Goal: Information Seeking & Learning: Find specific fact

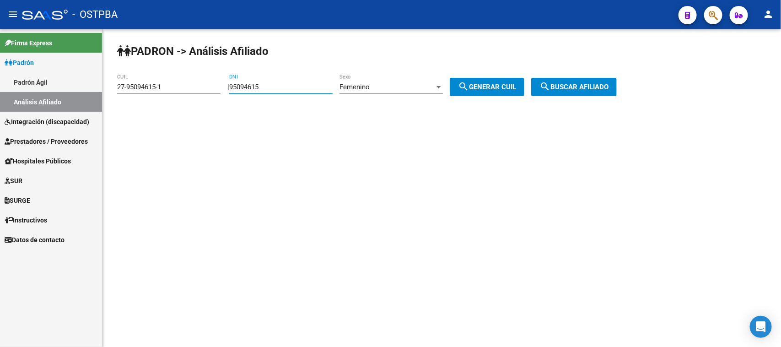
drag, startPoint x: 289, startPoint y: 88, endPoint x: 235, endPoint y: 86, distance: 54.1
click at [235, 86] on div "| 95094615 DNI Femenino Sexo search Generar CUIL" at bounding box center [379, 87] width 304 height 8
paste input "number"
type input "95749961"
click at [498, 81] on button "search Generar CUIL" at bounding box center [487, 87] width 75 height 18
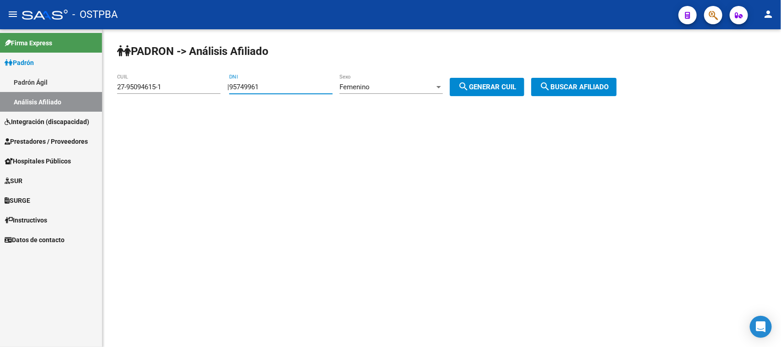
type input "27-95749961-4"
click at [556, 79] on button "search Buscar afiliado" at bounding box center [574, 87] width 86 height 18
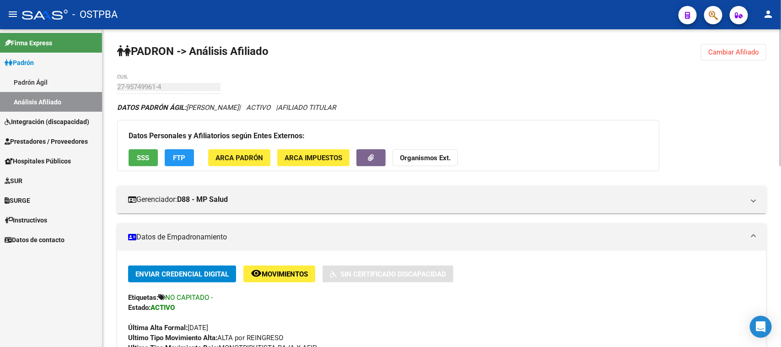
click at [744, 50] on span "Cambiar Afiliado" at bounding box center [733, 52] width 51 height 8
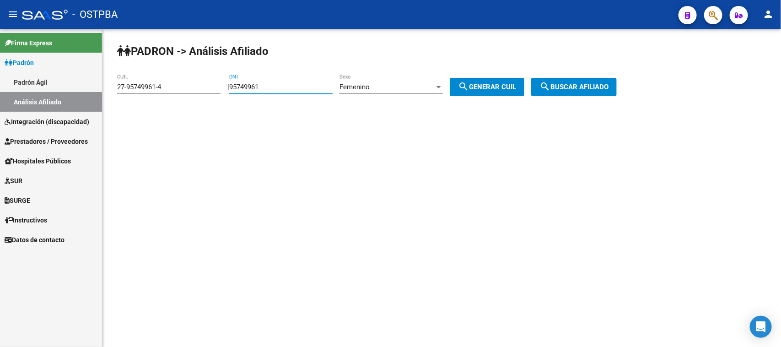
drag, startPoint x: 282, startPoint y: 86, endPoint x: 214, endPoint y: 82, distance: 68.7
click at [214, 83] on app-analisis-afiliado "PADRON -> Análisis Afiliado 27-95749961-4 CUIL | 95749961 DNI Femenino Sexo sea…" at bounding box center [370, 87] width 507 height 8
paste input "4342065"
type input "43420651"
click at [404, 86] on div "Femenino" at bounding box center [387, 87] width 95 height 8
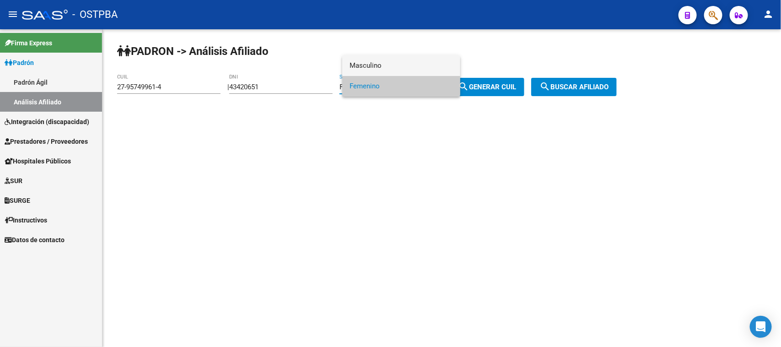
click at [395, 69] on span "Masculino" at bounding box center [401, 65] width 103 height 21
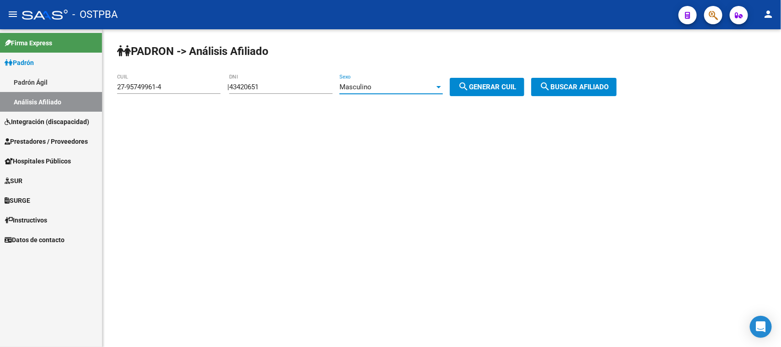
click at [486, 83] on span "search Generar CUIL" at bounding box center [487, 87] width 58 height 8
type input "20-43420651-1"
click at [570, 88] on span "search Buscar afiliado" at bounding box center [574, 87] width 69 height 8
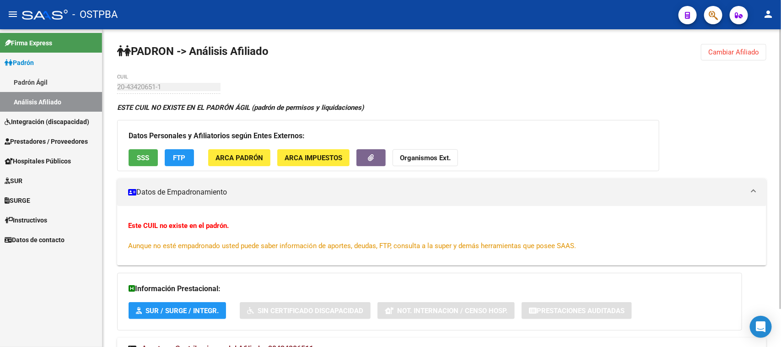
click at [714, 237] on div "Este CUIL no existe en el padrón. Aunque no esté empadronado usted puede saber …" at bounding box center [441, 236] width 627 height 30
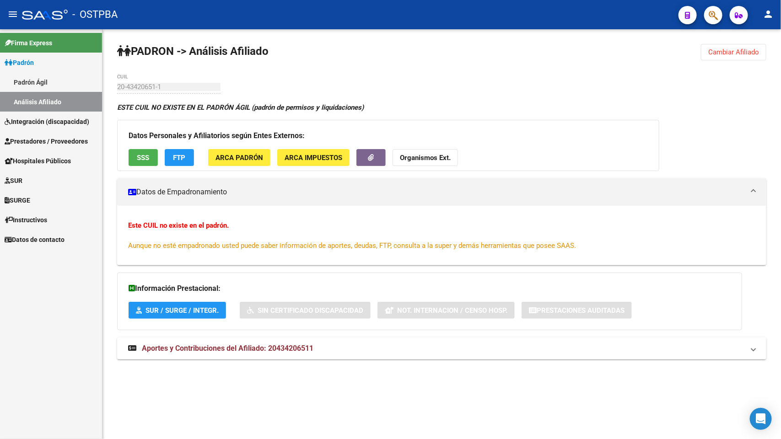
click at [317, 76] on div "PADRON -> Análisis Afiliado Cambiar Afiliado 20-43420651-1 CUIL ESTE CUIL NO EX…" at bounding box center [442, 210] width 679 height 362
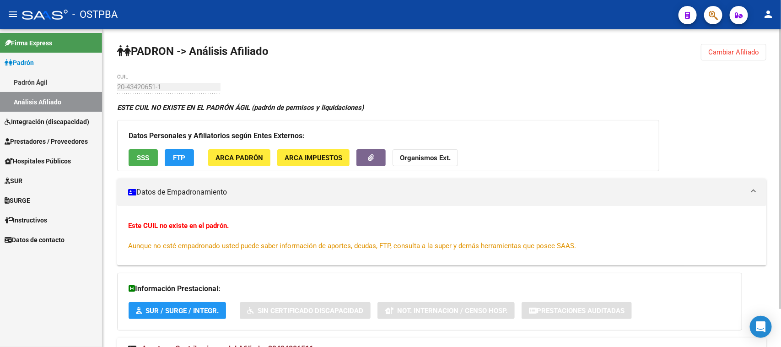
click at [742, 49] on span "Cambiar Afiliado" at bounding box center [733, 52] width 51 height 8
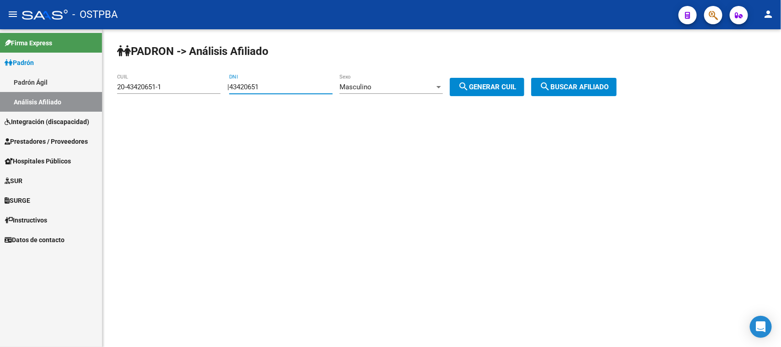
drag, startPoint x: 297, startPoint y: 90, endPoint x: 177, endPoint y: 90, distance: 120.8
click at [177, 90] on app-analisis-afiliado "PADRON -> Análisis Afiliado 20-43420651-1 CUIL | 43420651 DNI Masculino Sexo se…" at bounding box center [370, 87] width 507 height 8
paste input "20558468"
type input "20558468"
click at [508, 87] on span "search Generar CUIL" at bounding box center [487, 87] width 58 height 8
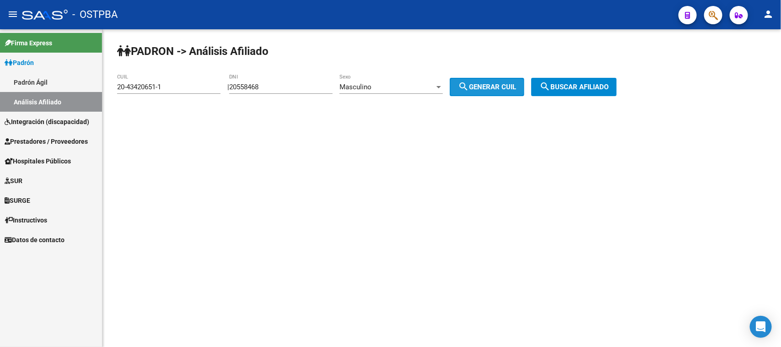
type input "20-20558468-5"
click at [571, 81] on button "search Buscar afiliado" at bounding box center [574, 87] width 86 height 18
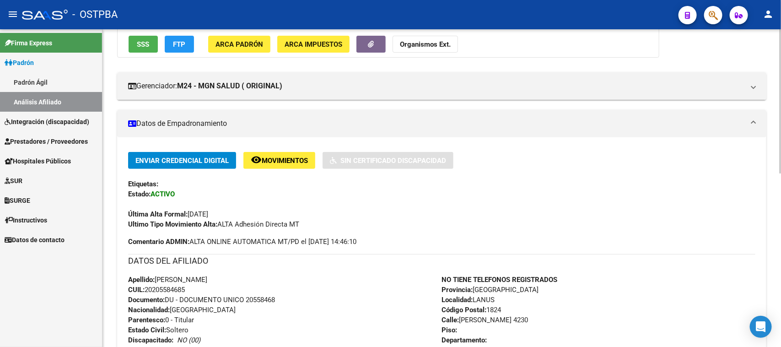
scroll to position [114, 0]
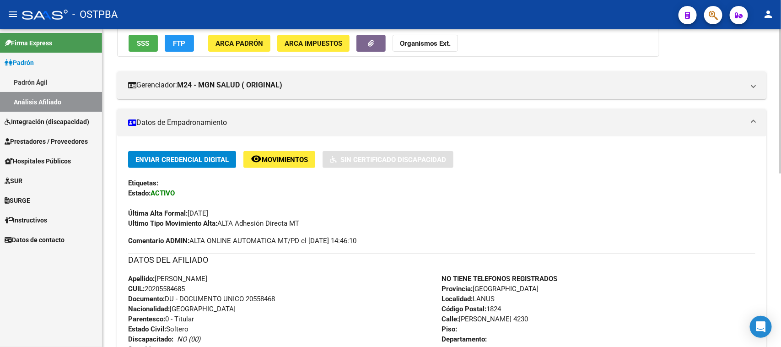
drag, startPoint x: 159, startPoint y: 280, endPoint x: 239, endPoint y: 285, distance: 80.2
click at [239, 285] on div "Apellido: [PERSON_NAME] CUIL: 20205584685 Documento: DU - DOCUMENTO UNICO 20558…" at bounding box center [285, 324] width 314 height 101
copy div "ORGE [PERSON_NAME] CUIL: 20205584685"
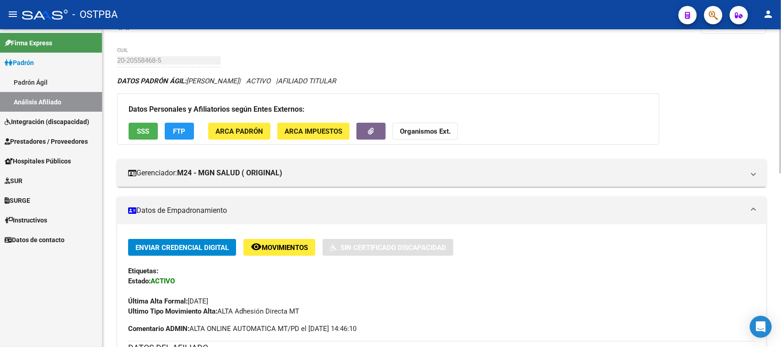
scroll to position [0, 0]
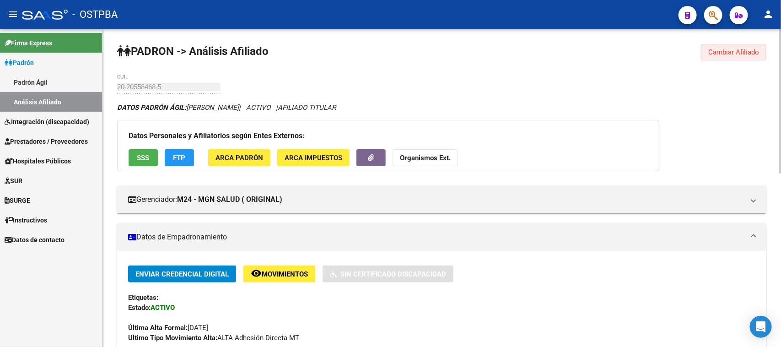
click at [730, 56] on button "Cambiar Afiliado" at bounding box center [733, 52] width 65 height 16
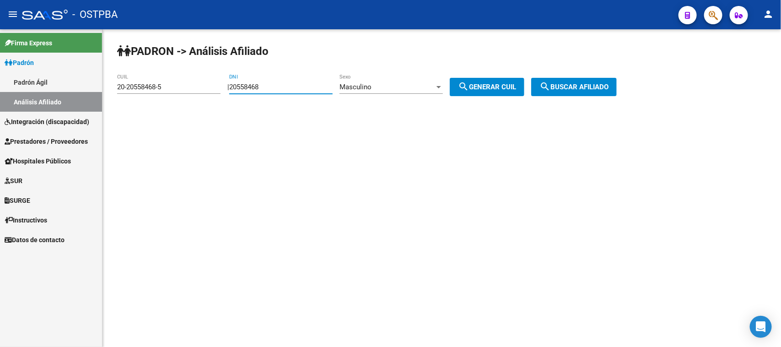
drag, startPoint x: 281, startPoint y: 85, endPoint x: 238, endPoint y: 85, distance: 43.0
click at [238, 85] on div "| 20558468 DNI Masculino Sexo search Generar CUIL" at bounding box center [379, 87] width 304 height 8
paste input "95094615"
type input "95094615"
click at [369, 83] on span "Masculino" at bounding box center [356, 87] width 32 height 8
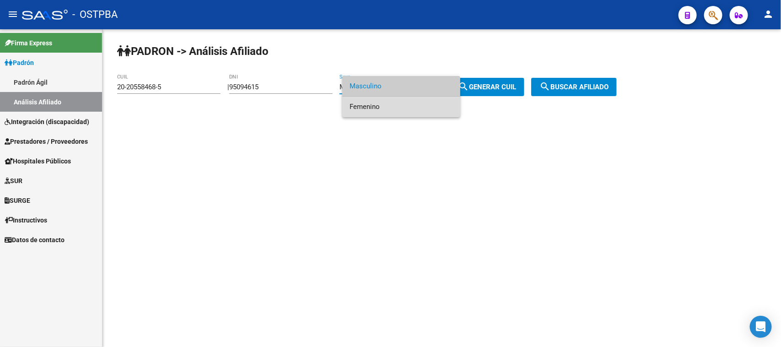
click at [369, 104] on span "Femenino" at bounding box center [401, 107] width 103 height 21
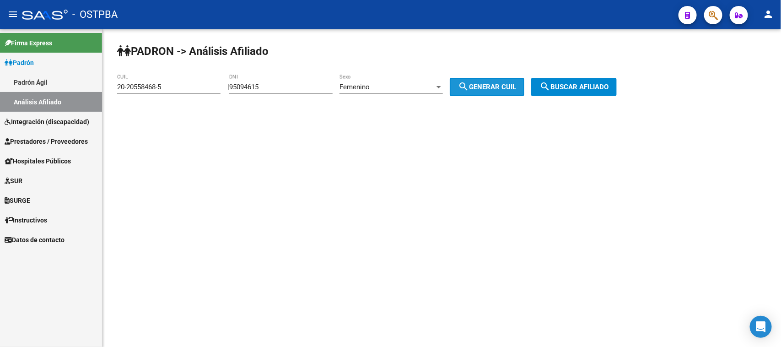
click at [491, 87] on span "search Generar CUIL" at bounding box center [487, 87] width 58 height 8
type input "27-95094615-1"
click at [580, 85] on span "search Buscar afiliado" at bounding box center [574, 87] width 69 height 8
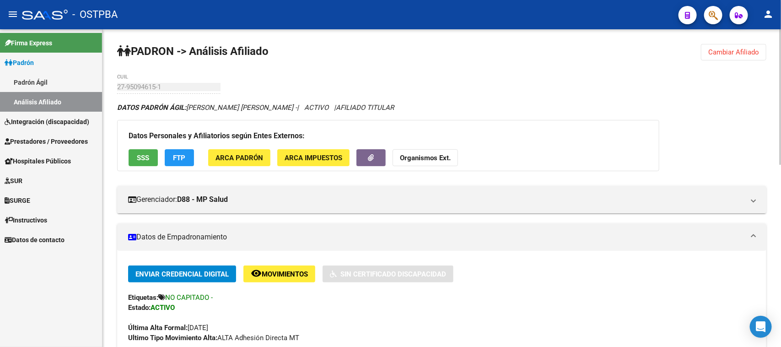
scroll to position [114, 0]
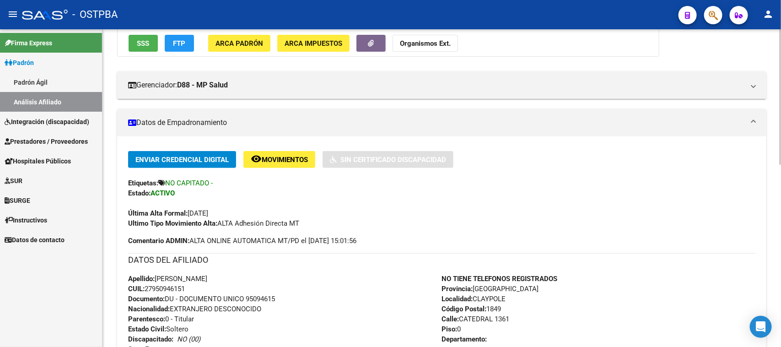
drag, startPoint x: 157, startPoint y: 277, endPoint x: 245, endPoint y: 288, distance: 89.0
click at [245, 288] on div "Apellido: [PERSON_NAME] CUIL: 27950946151 Documento: DU - DOCUMENTO UNICO 95094…" at bounding box center [285, 324] width 314 height 101
copy div "[PERSON_NAME]: 27950946151"
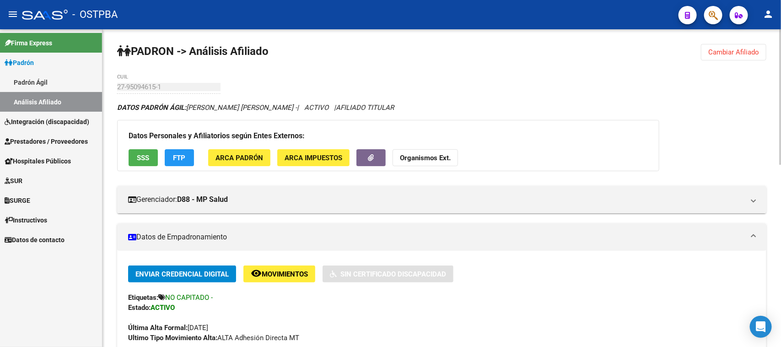
click at [728, 54] on span "Cambiar Afiliado" at bounding box center [733, 52] width 51 height 8
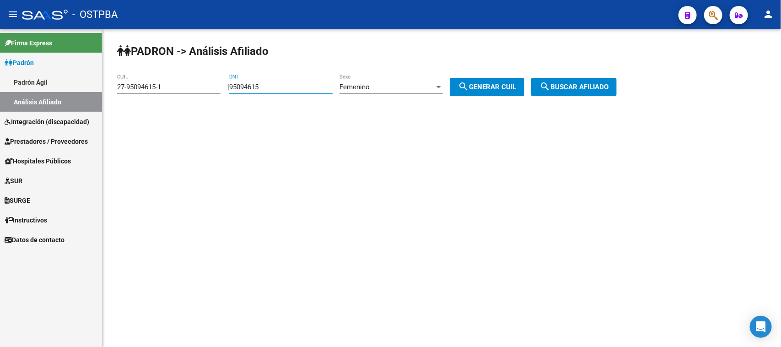
drag, startPoint x: 290, startPoint y: 90, endPoint x: 144, endPoint y: 90, distance: 145.5
click at [144, 90] on app-analisis-afiliado "PADRON -> Análisis Afiliado 27-95094615-1 CUIL | 95094615 DNI Femenino Sexo sea…" at bounding box center [370, 87] width 507 height 8
type input "95015986"
click at [369, 83] on span "Femenino" at bounding box center [355, 87] width 30 height 8
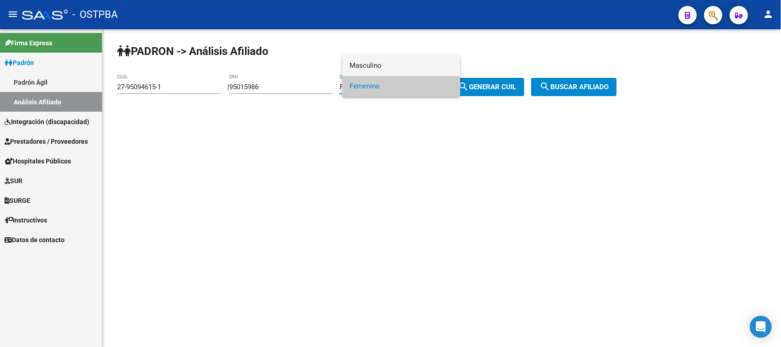
click at [367, 65] on span "Masculino" at bounding box center [401, 65] width 103 height 21
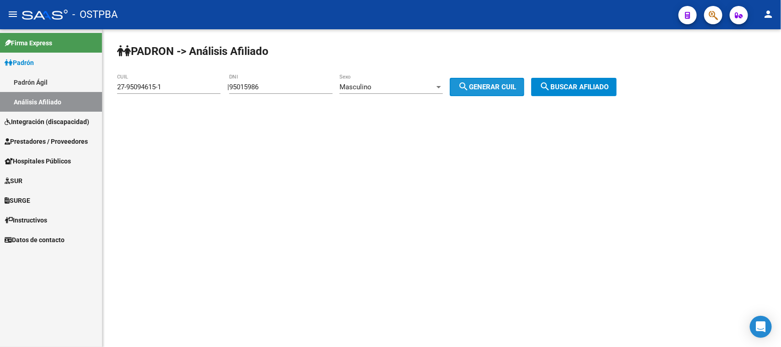
click at [500, 83] on span "search Generar CUIL" at bounding box center [487, 87] width 58 height 8
type input "20-95015986-4"
click at [587, 81] on button "search Buscar afiliado" at bounding box center [574, 87] width 86 height 18
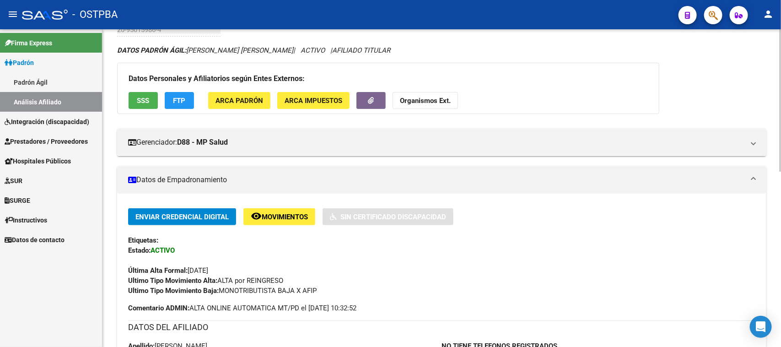
scroll to position [229, 0]
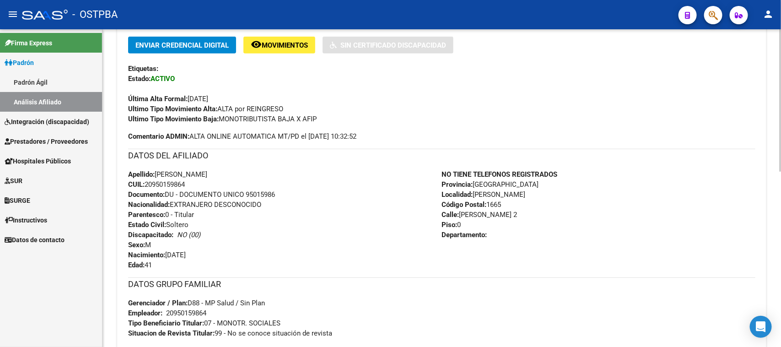
drag, startPoint x: 158, startPoint y: 170, endPoint x: 254, endPoint y: 184, distance: 97.2
click at [254, 184] on div "Apellido: [PERSON_NAME]: 20950159864 Documento: DU - DOCUMENTO UNICO 95015986 N…" at bounding box center [285, 219] width 314 height 101
copy div "[PERSON_NAME]: 20950159864"
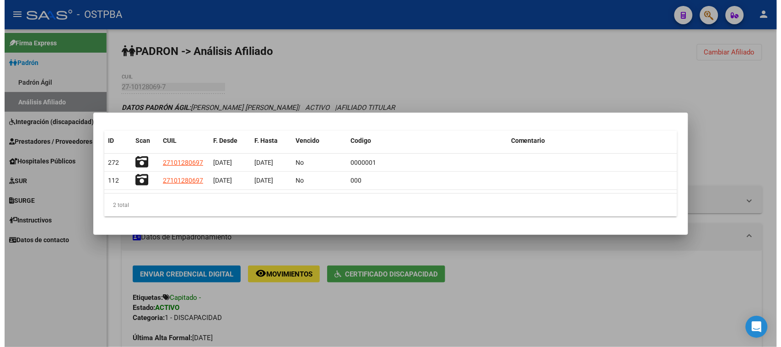
scroll to position [57, 0]
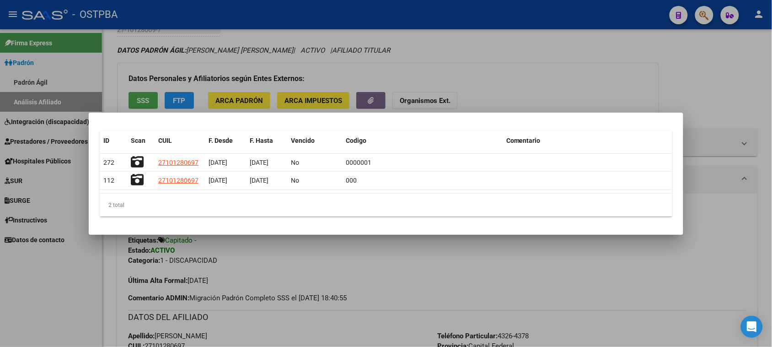
click at [483, 64] on div at bounding box center [386, 173] width 772 height 347
